Goal: Task Accomplishment & Management: Use online tool/utility

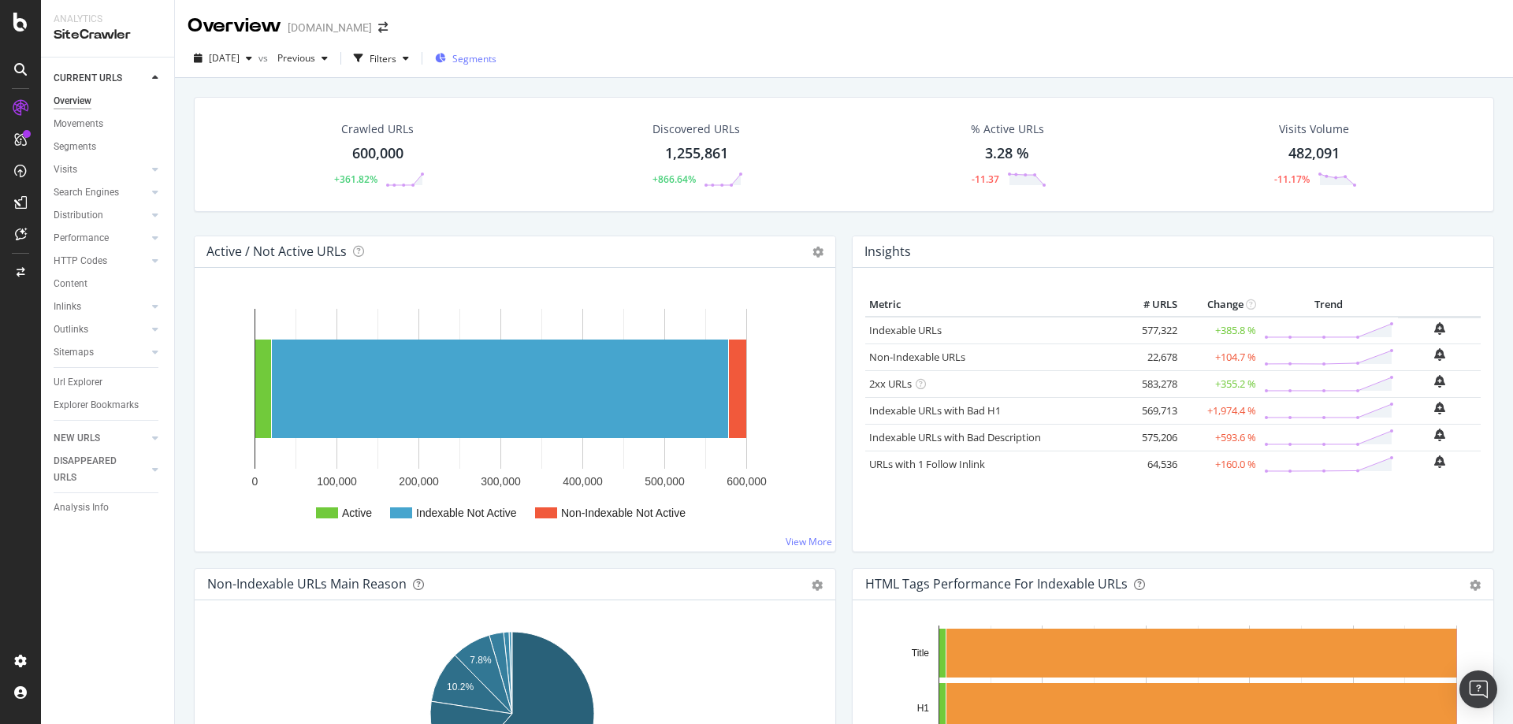
click at [486, 58] on span "Segments" at bounding box center [474, 58] width 44 height 13
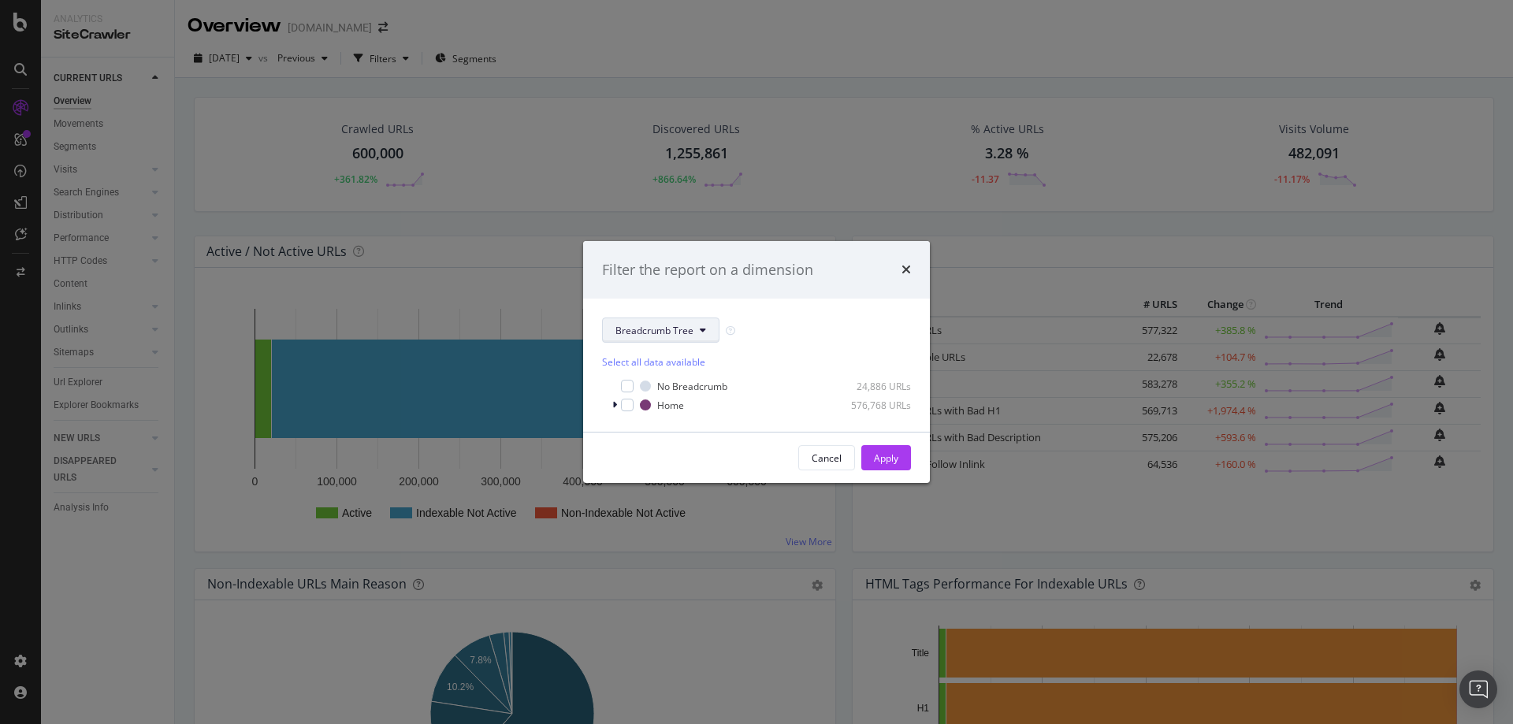
click at [696, 334] on button "Breadcrumb Tree" at bounding box center [660, 330] width 117 height 25
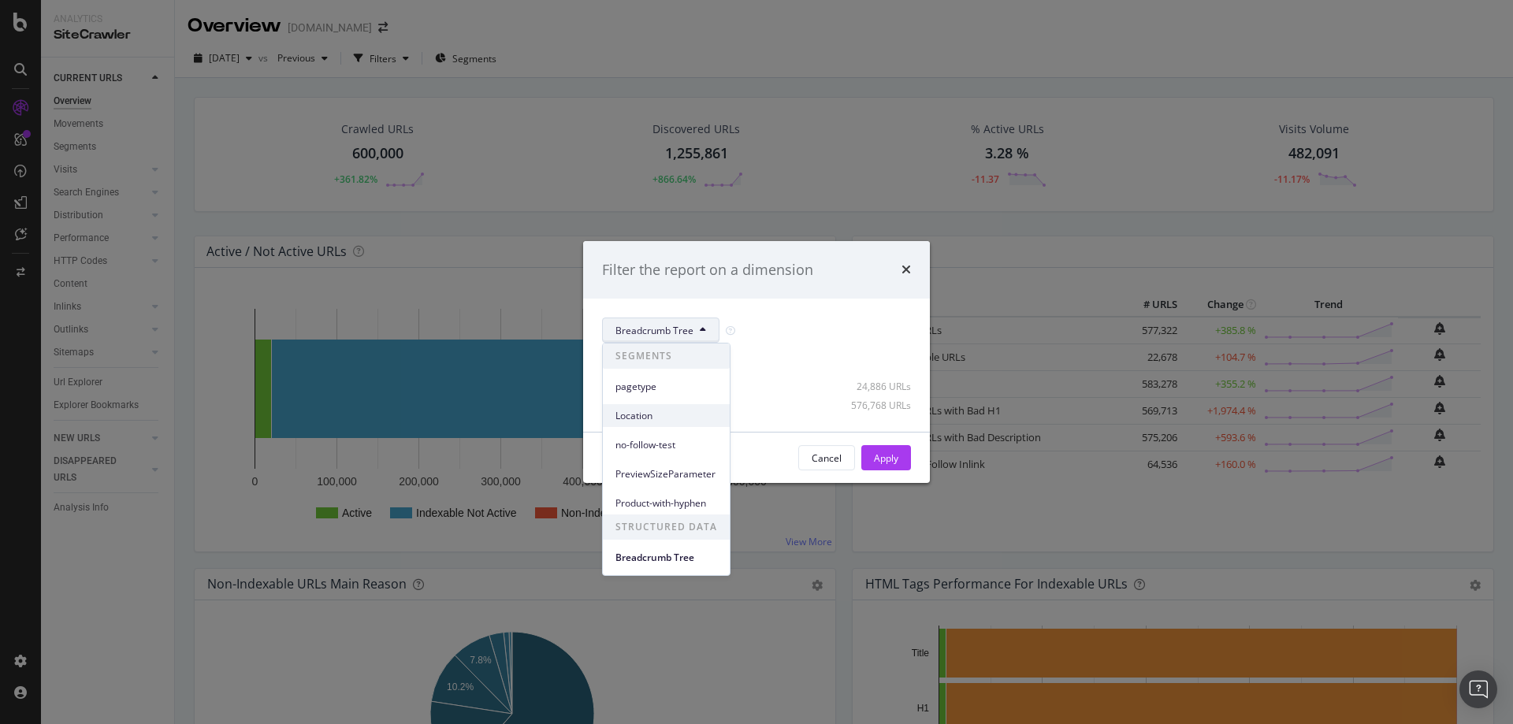
click at [645, 417] on span "Location" at bounding box center [667, 416] width 102 height 14
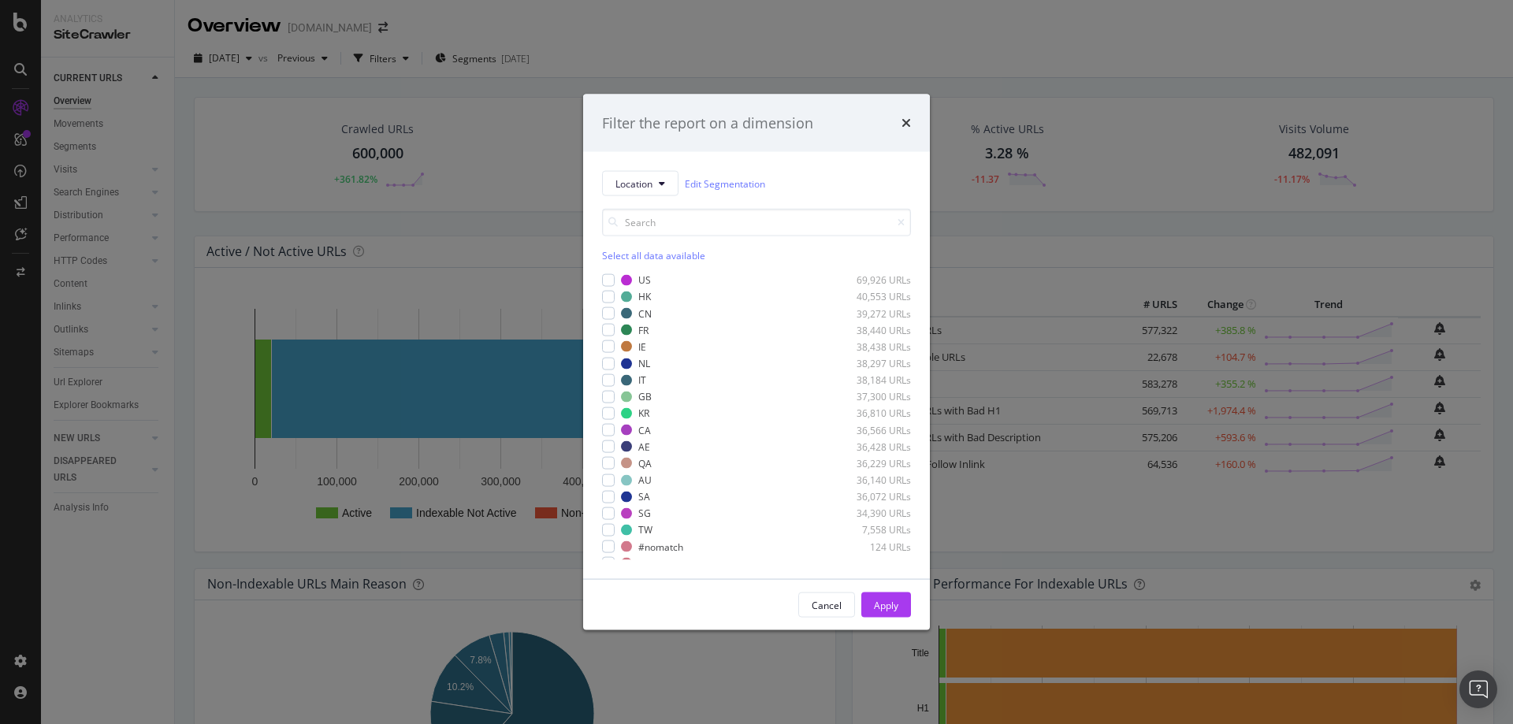
click at [601, 281] on div "Location Edit Segmentation Select all data available US 69,926 URLs HK 40,553 U…" at bounding box center [756, 365] width 347 height 427
click at [605, 280] on div "modal" at bounding box center [608, 280] width 13 height 13
click at [886, 607] on div "Apply" at bounding box center [886, 604] width 24 height 13
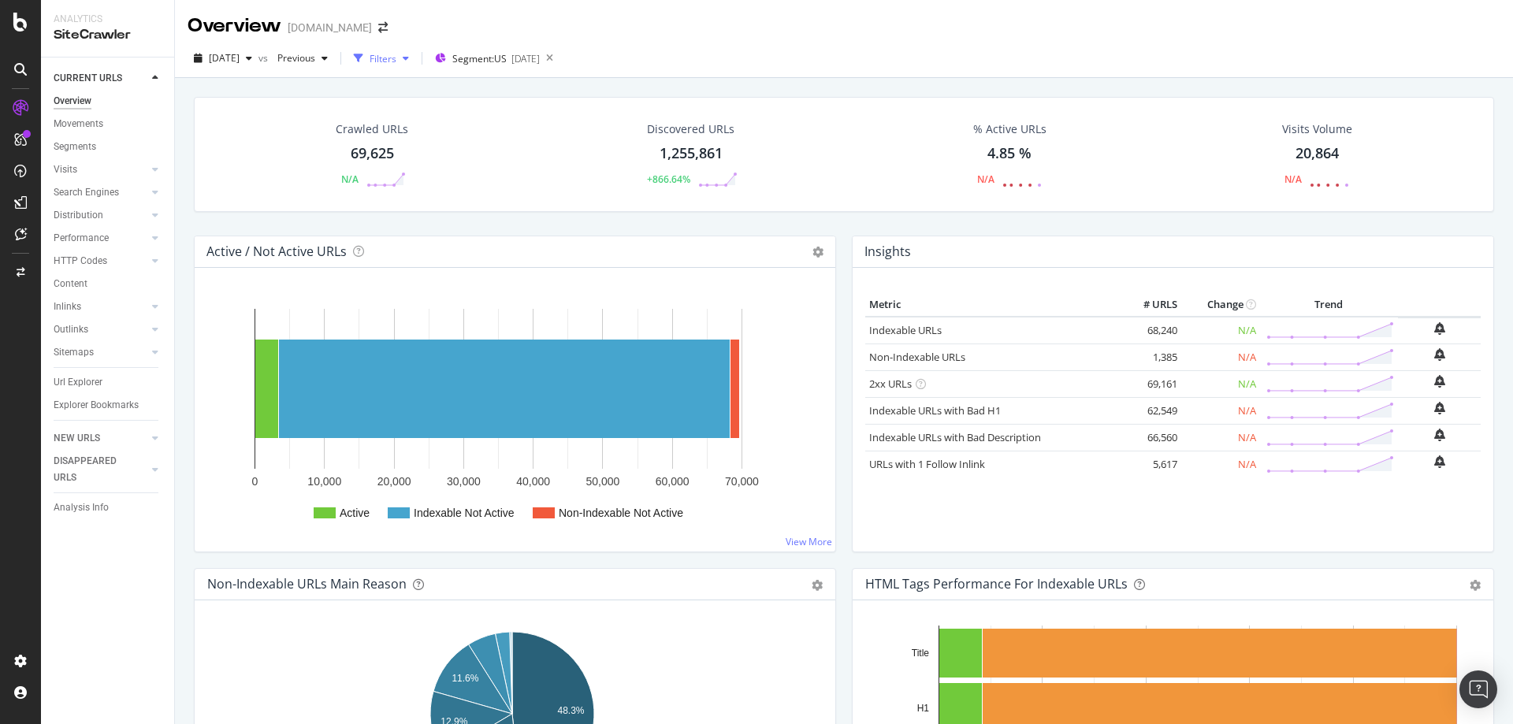
click at [409, 62] on icon "button" at bounding box center [406, 58] width 6 height 9
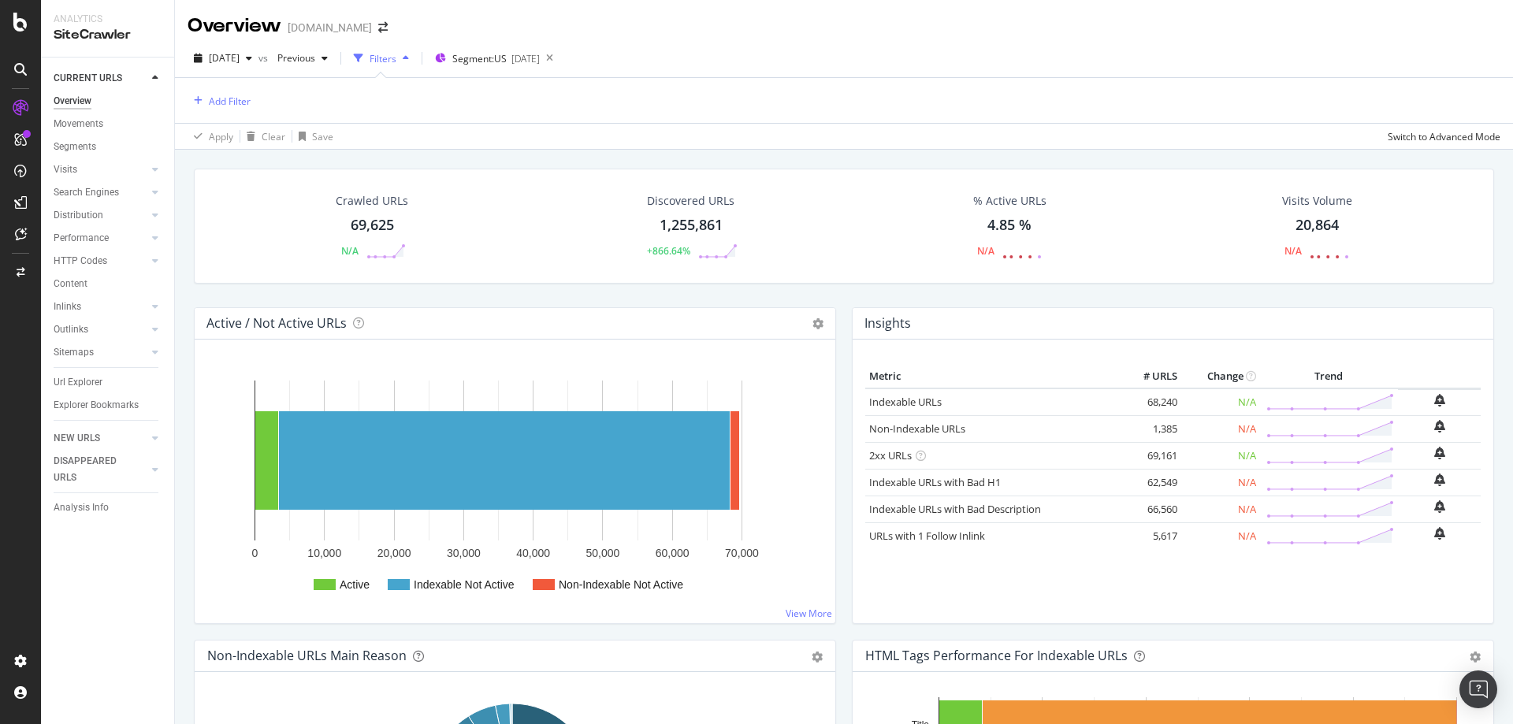
click at [409, 62] on icon "button" at bounding box center [406, 58] width 6 height 9
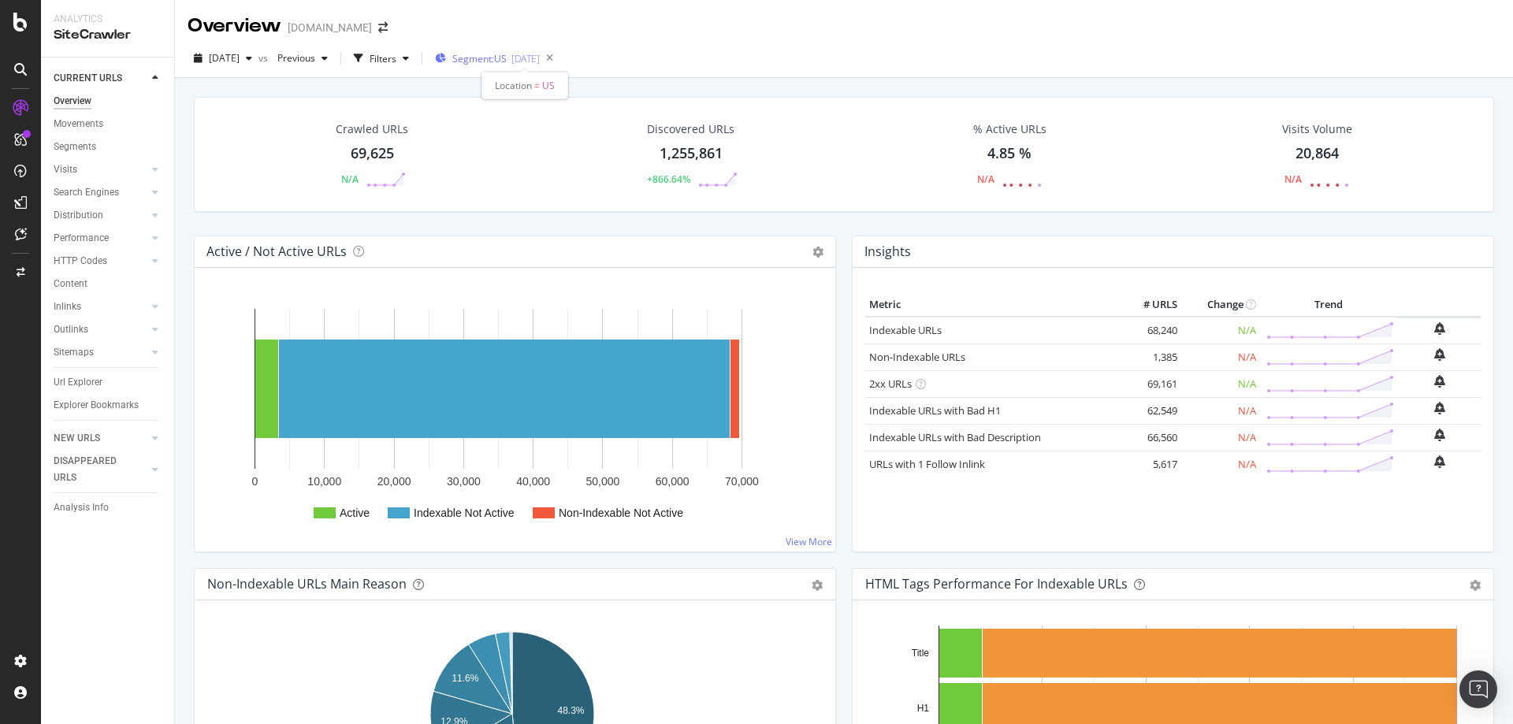
click at [507, 58] on span "Segment: [GEOGRAPHIC_DATA]" at bounding box center [479, 58] width 54 height 13
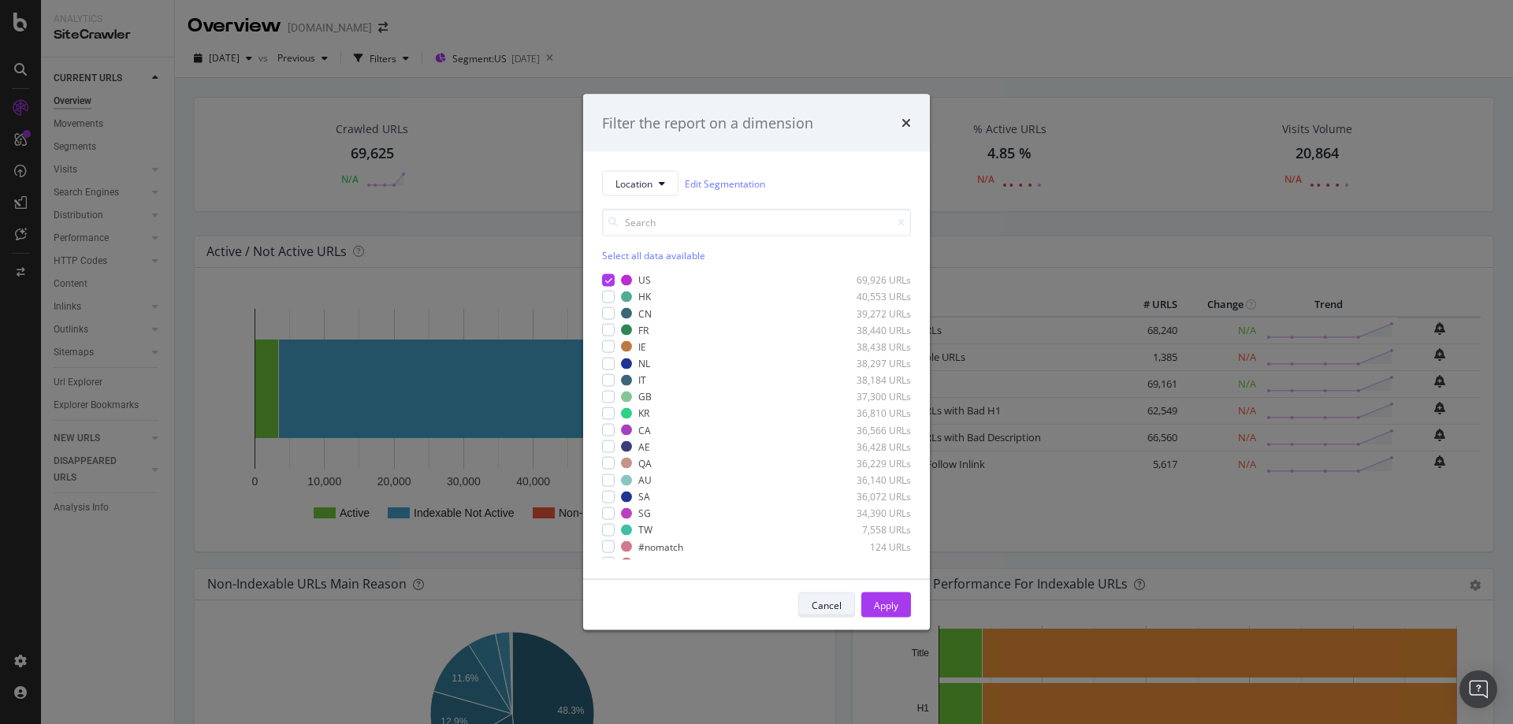
click at [836, 605] on div "Cancel" at bounding box center [827, 604] width 30 height 13
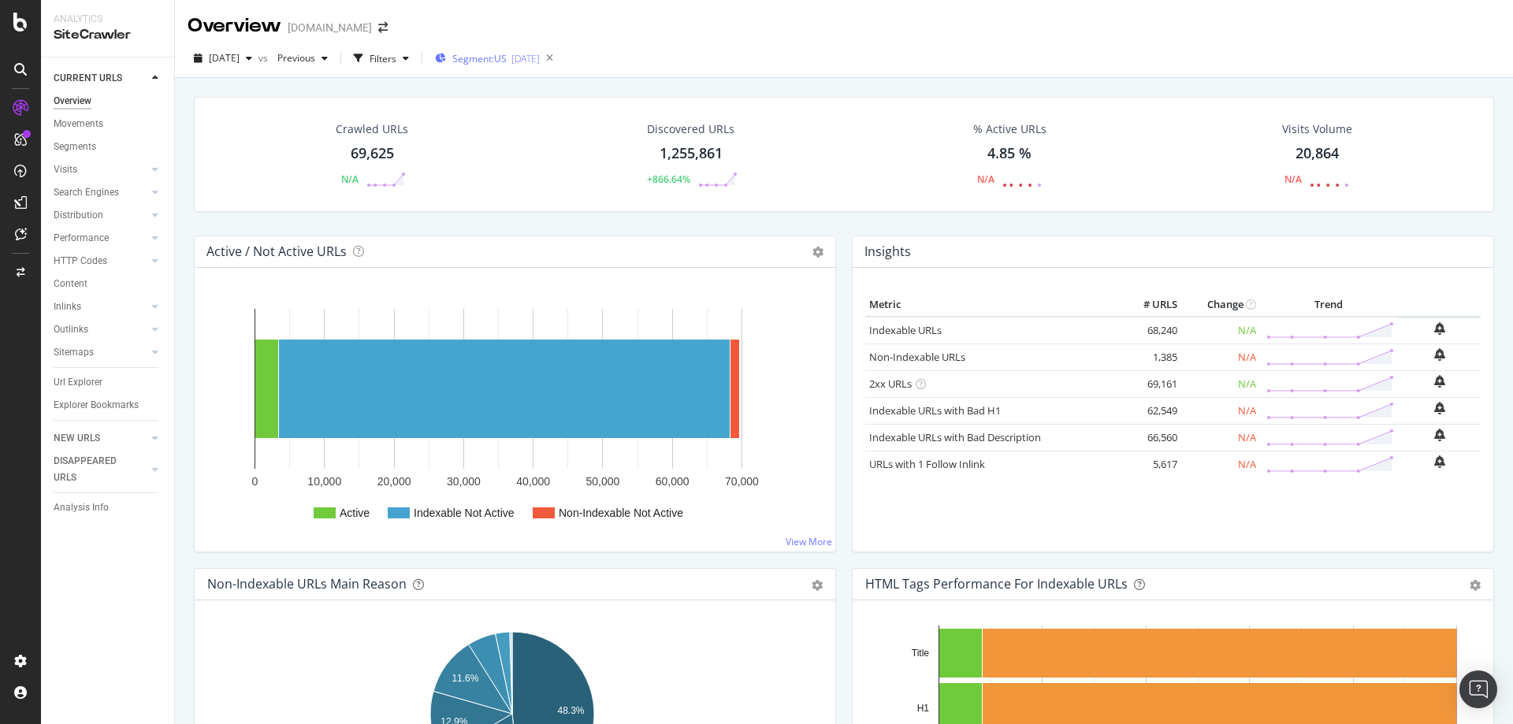
click at [540, 67] on div "Segment: US [DATE]" at bounding box center [487, 59] width 105 height 24
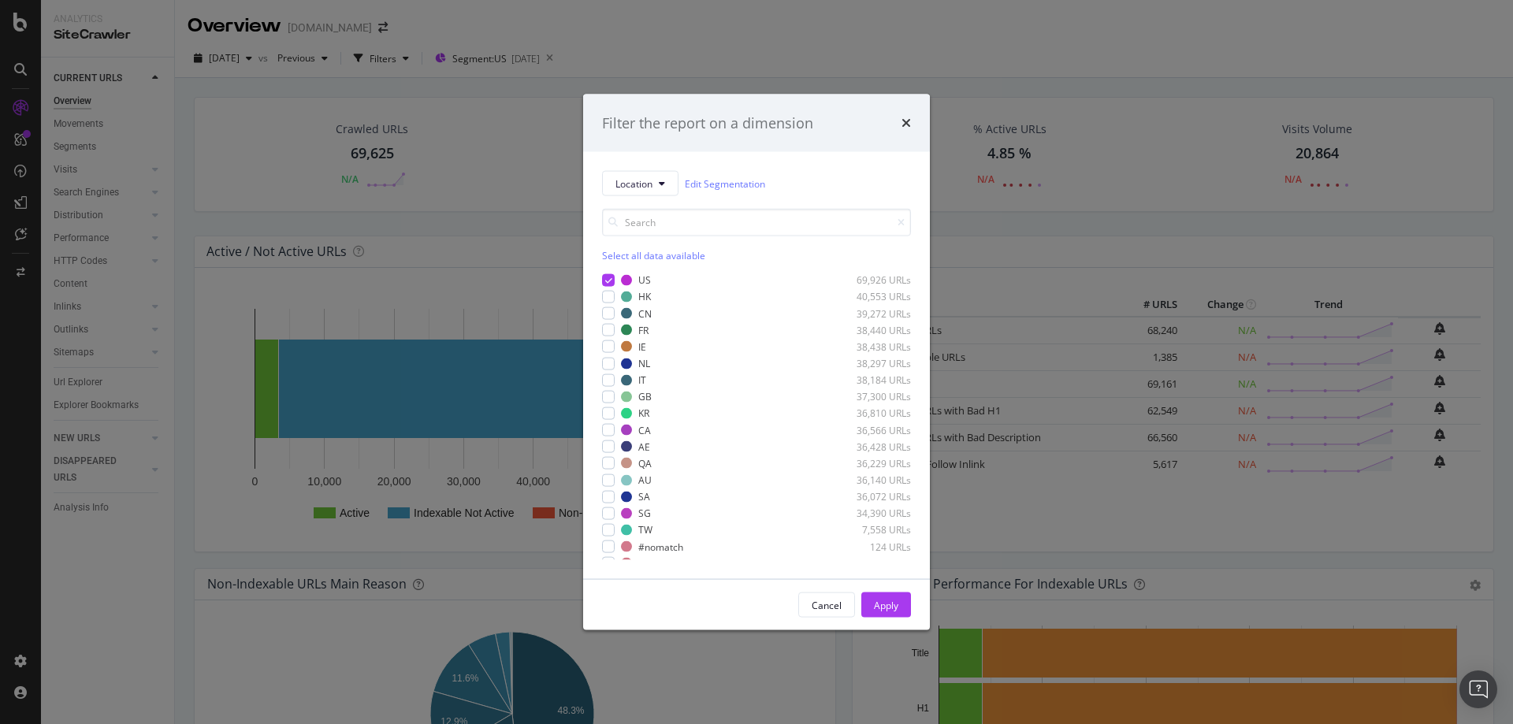
click at [566, 66] on div "Filter the report on a dimension Location Edit Segmentation Select all data ava…" at bounding box center [756, 362] width 1513 height 724
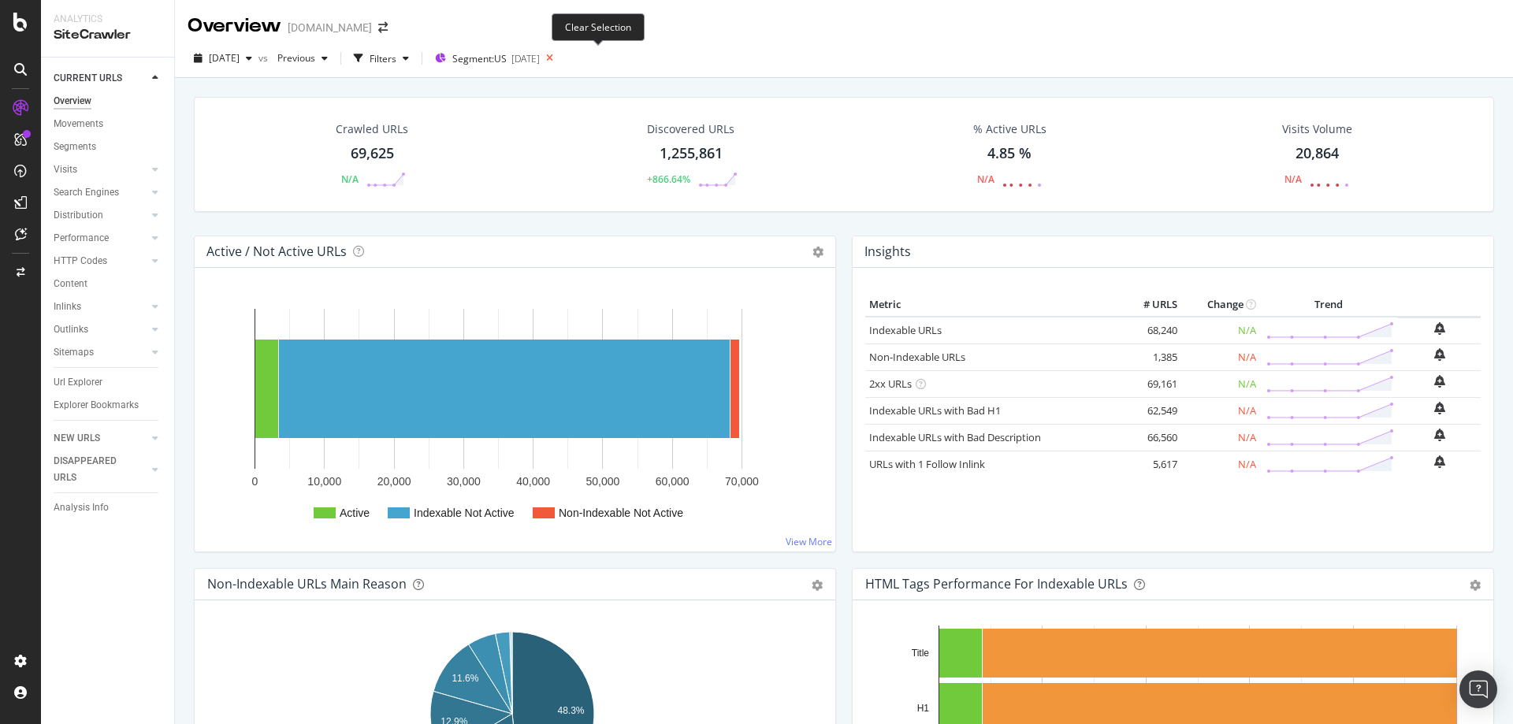
click at [560, 60] on icon at bounding box center [550, 58] width 20 height 22
